Goal: Task Accomplishment & Management: Use online tool/utility

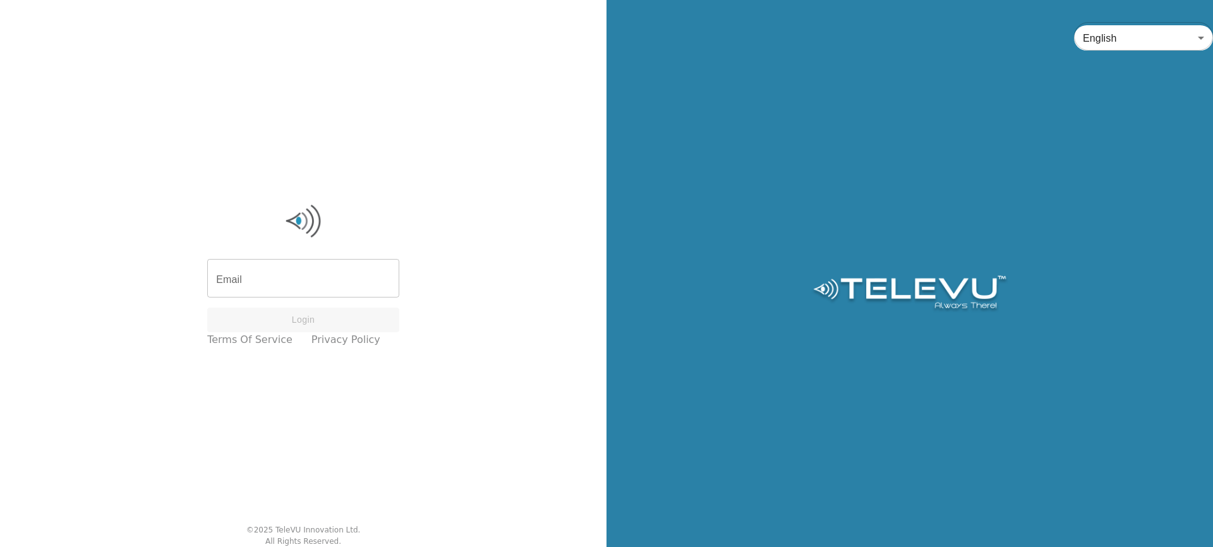
click at [270, 273] on input "Email" at bounding box center [303, 279] width 192 height 35
paste input "support+education@televu.ca"
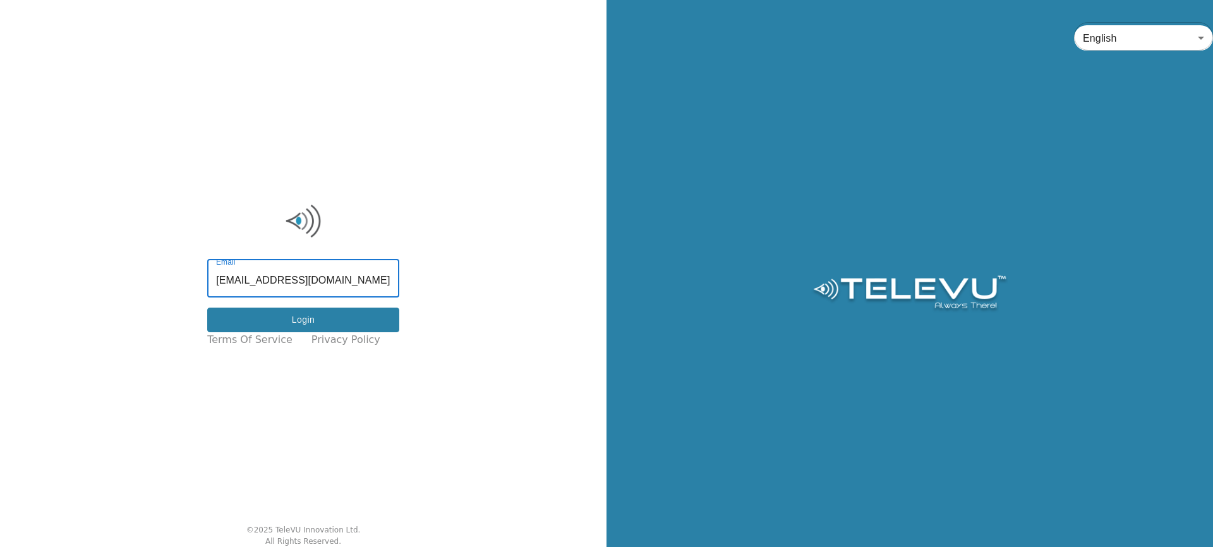
type input "support+education@televu.ca"
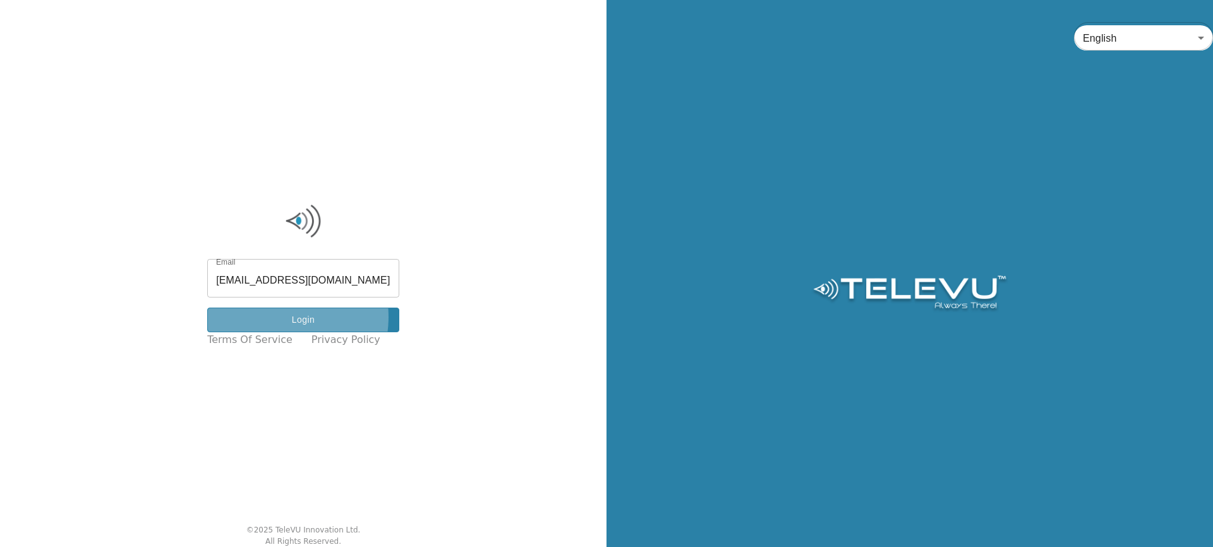
click at [277, 316] on button "Login" at bounding box center [303, 320] width 192 height 25
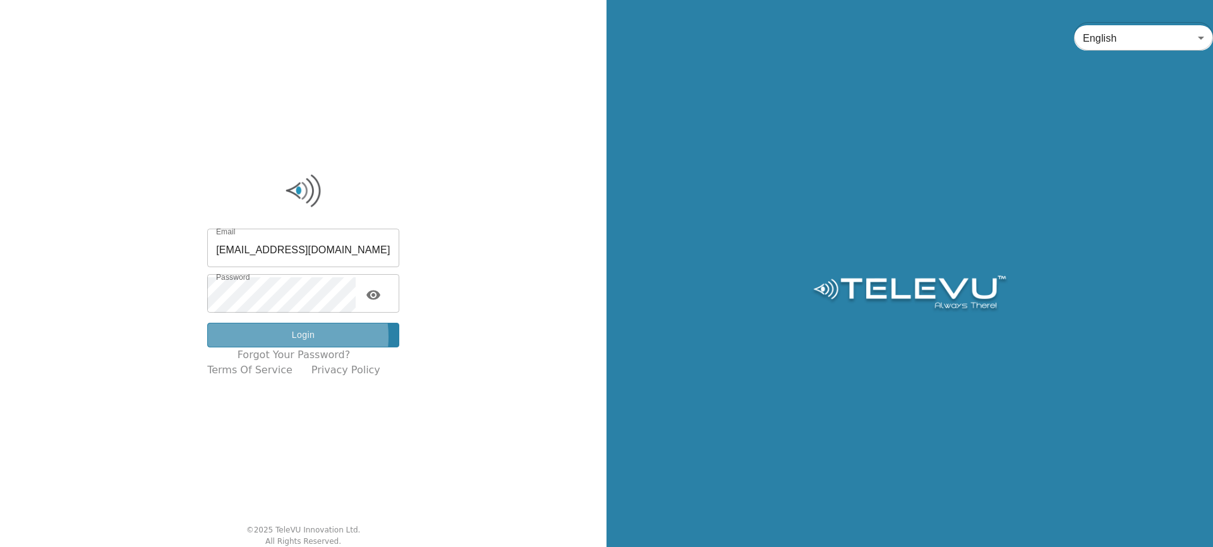
drag, startPoint x: 285, startPoint y: 337, endPoint x: 293, endPoint y: 331, distance: 10.0
click at [285, 337] on button "Login" at bounding box center [303, 335] width 192 height 25
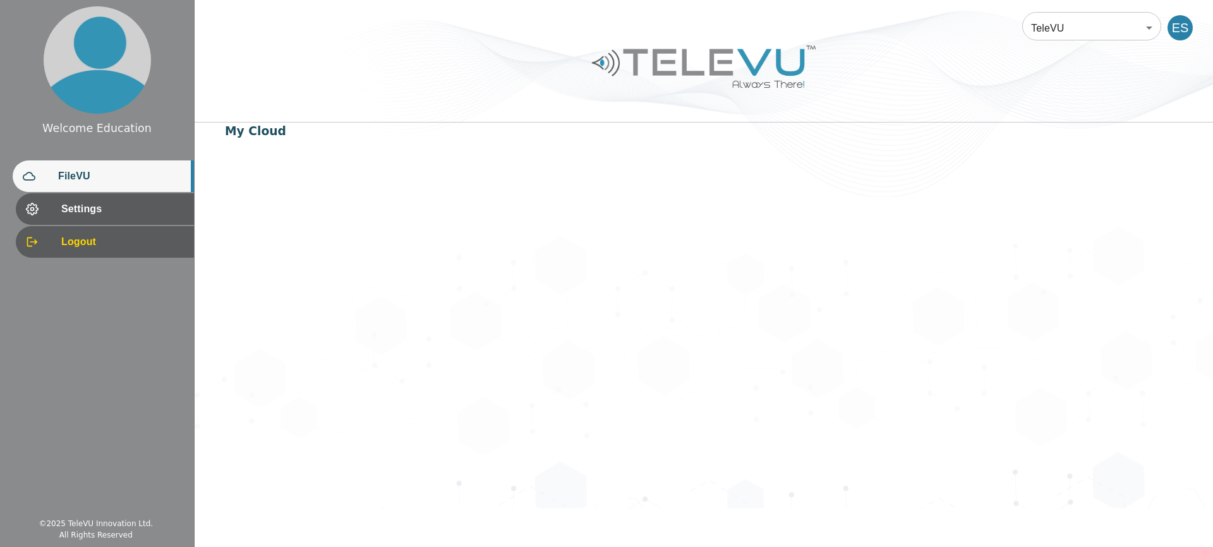
click at [313, 218] on div "TeleVU 1 ​ ES My Cloud" at bounding box center [704, 254] width 1018 height 509
